Goal: Transaction & Acquisition: Obtain resource

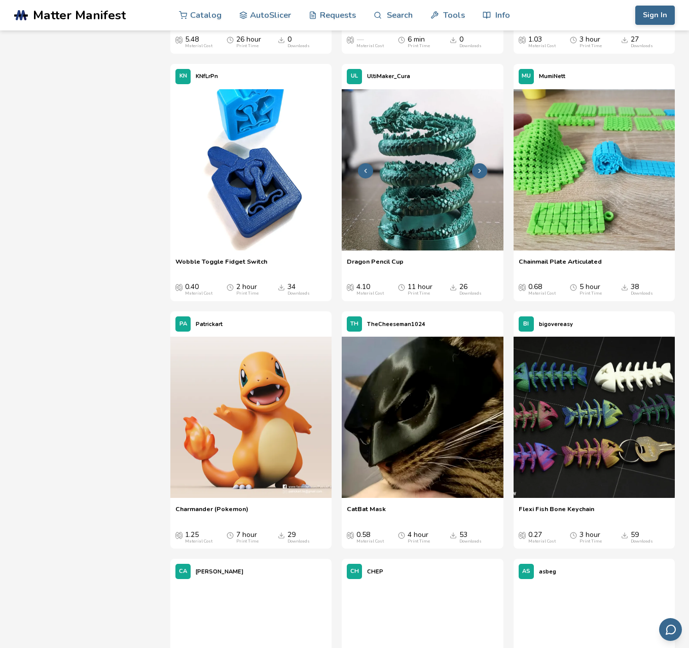
scroll to position [3145, 0]
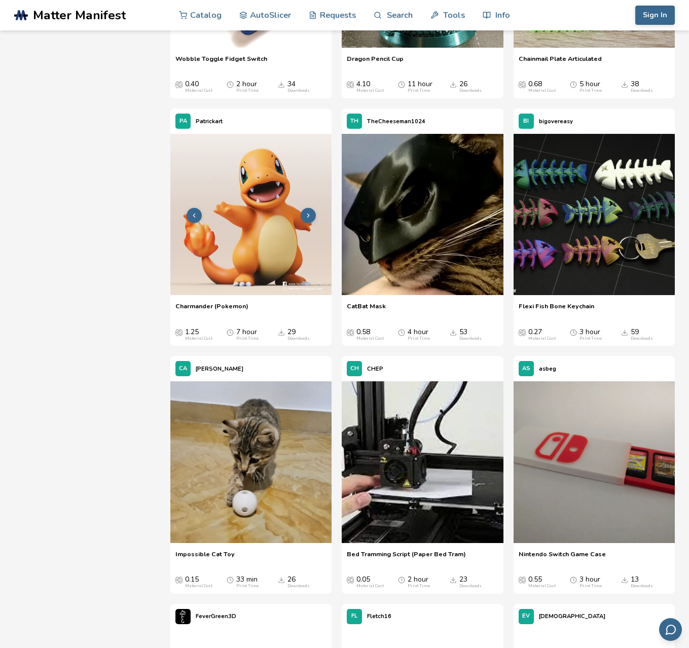
click at [246, 295] on img at bounding box center [250, 214] width 161 height 161
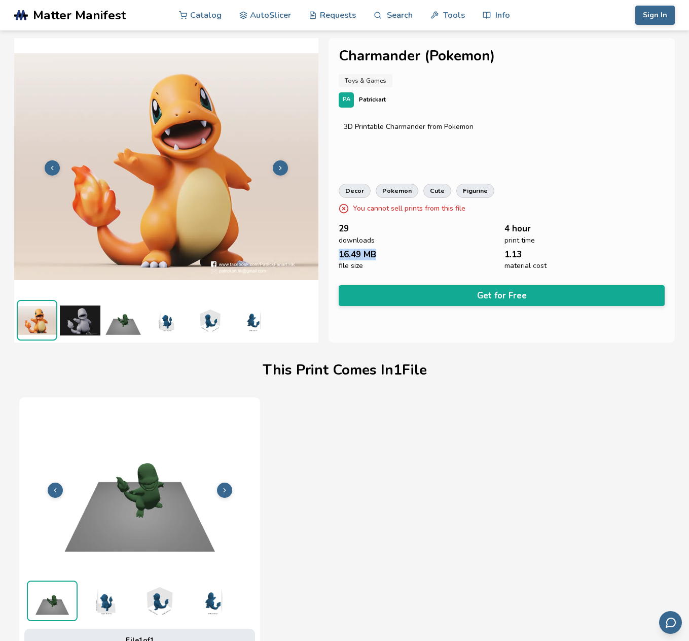
drag, startPoint x: 341, startPoint y: 258, endPoint x: 374, endPoint y: 255, distance: 33.7
click at [374, 255] on span "16.49 MB" at bounding box center [358, 255] width 38 height 10
click at [404, 291] on button "Get for Free" at bounding box center [502, 295] width 326 height 21
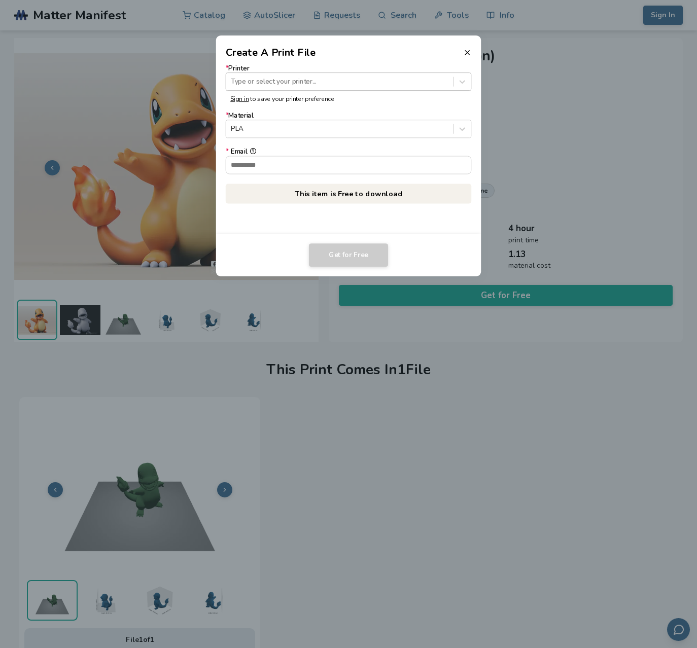
click at [312, 86] on div at bounding box center [339, 82] width 217 height 10
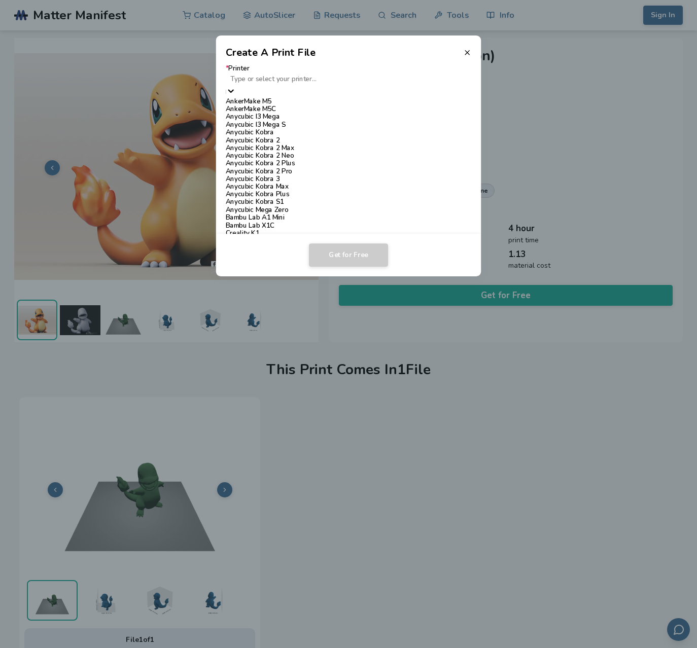
scroll to position [406, 0]
type input "*"
type input "*****"
click at [267, 195] on div "Ender 3 V3 SE" at bounding box center [349, 199] width 246 height 8
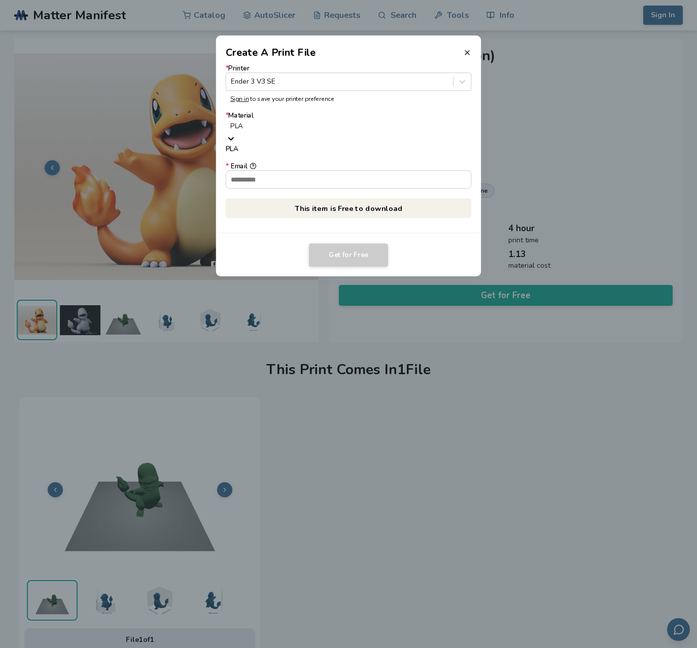
click at [266, 131] on div at bounding box center [348, 127] width 236 height 10
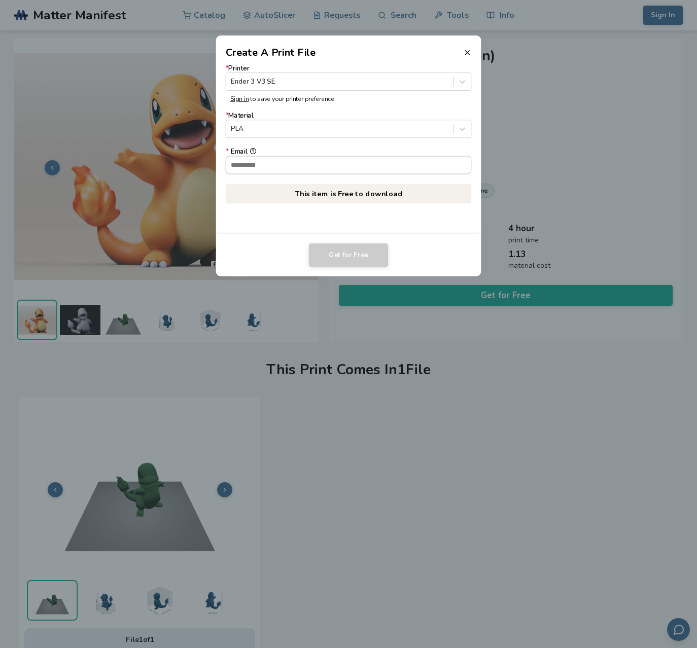
click at [259, 162] on input "* Email" at bounding box center [348, 164] width 245 height 17
type input "**********"
click at [362, 250] on button "Get for Free" at bounding box center [348, 254] width 79 height 23
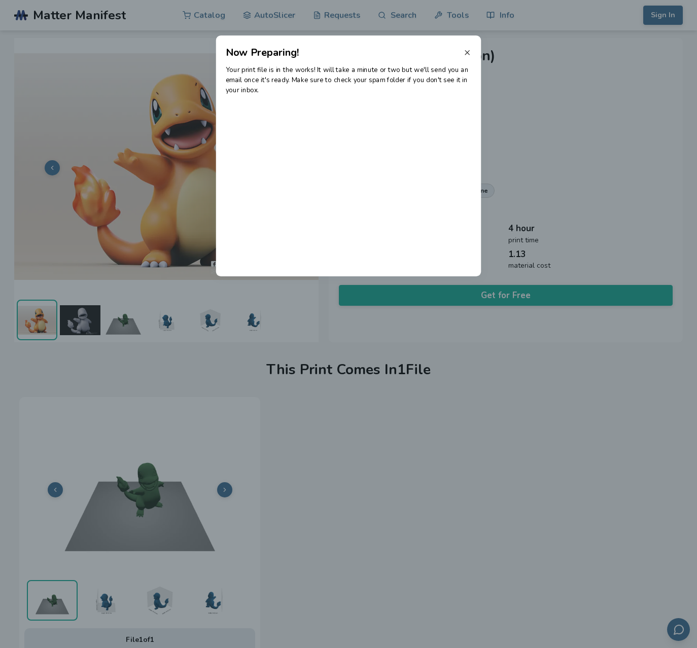
click at [465, 52] on icon at bounding box center [467, 53] width 8 height 8
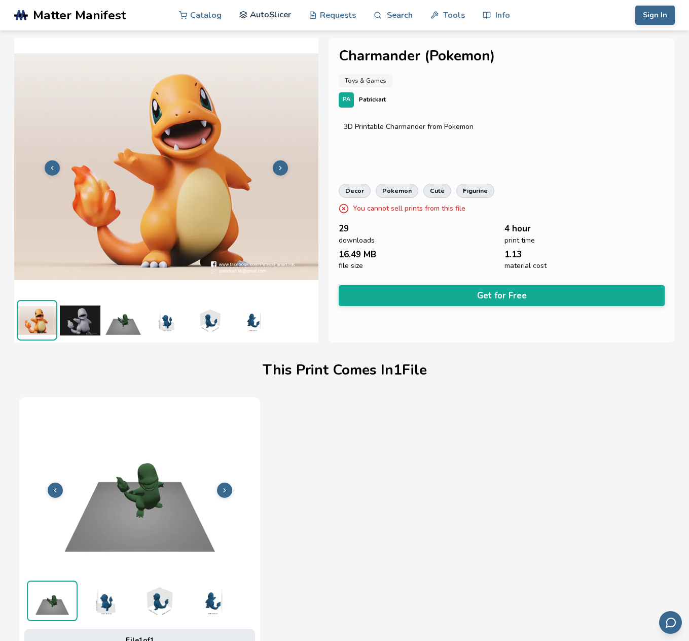
click at [268, 13] on link "AutoSlicer" at bounding box center [265, 14] width 52 height 30
